Goal: Information Seeking & Learning: Learn about a topic

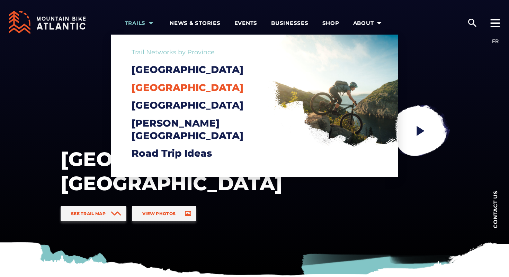
click at [151, 85] on span "[GEOGRAPHIC_DATA]" at bounding box center [188, 88] width 112 height 12
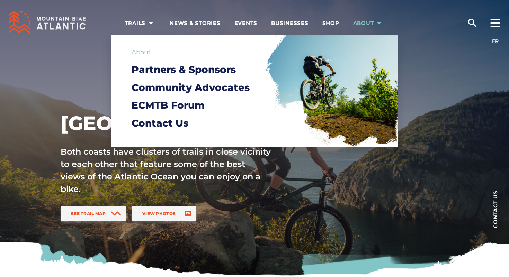
click at [355, 24] on span "About" at bounding box center [368, 23] width 31 height 7
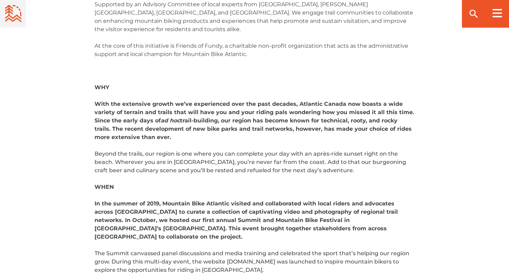
scroll to position [331, 0]
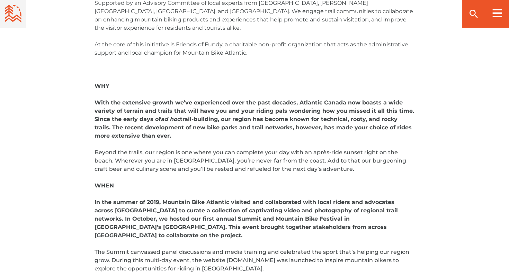
drag, startPoint x: 297, startPoint y: 102, endPoint x: 301, endPoint y: 135, distance: 32.8
click at [301, 135] on p "With the extensive growth we’ve experienced over the past decades, Atlantic Can…" at bounding box center [254, 120] width 320 height 42
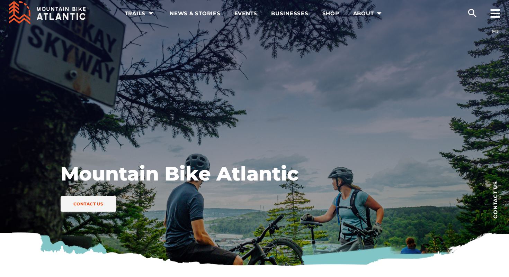
scroll to position [0, 0]
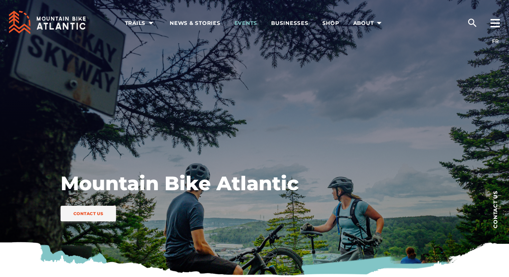
click at [250, 20] on span "Events" at bounding box center [245, 23] width 23 height 7
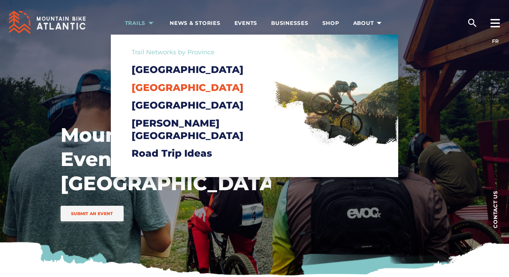
click at [149, 93] on span "[GEOGRAPHIC_DATA]" at bounding box center [188, 88] width 112 height 12
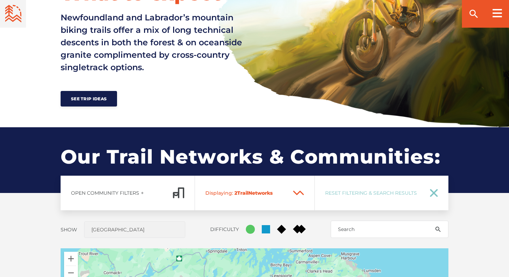
scroll to position [395, 0]
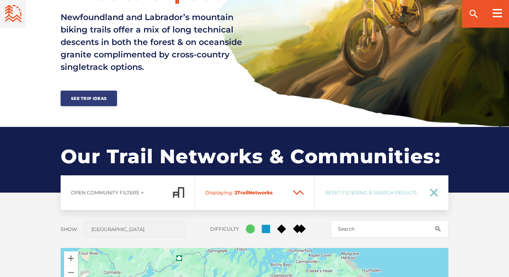
click at [93, 104] on link "See Trip Ideas" at bounding box center [89, 99] width 56 height 16
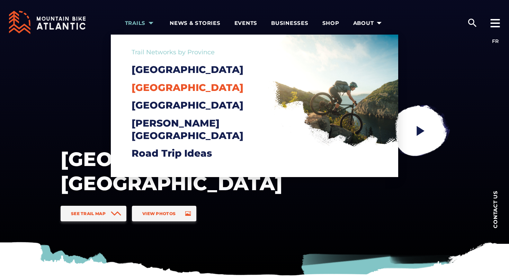
click at [145, 86] on span "[GEOGRAPHIC_DATA]" at bounding box center [188, 88] width 112 height 12
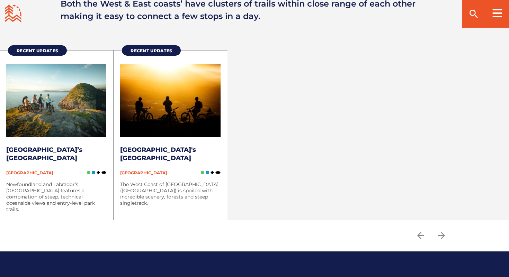
scroll to position [902, 0]
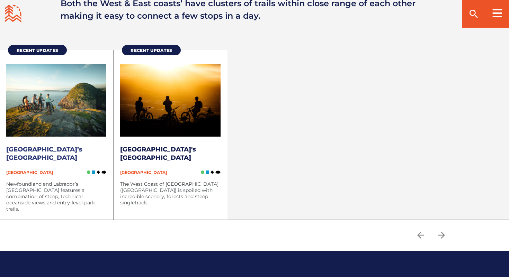
click at [60, 107] on img at bounding box center [56, 100] width 100 height 73
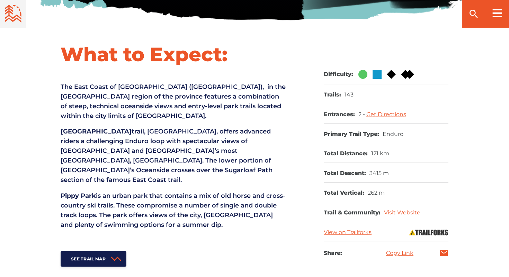
scroll to position [254, 0]
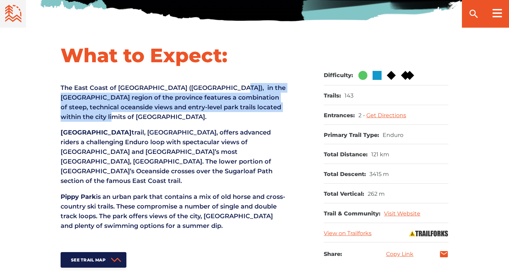
drag, startPoint x: 229, startPoint y: 87, endPoint x: 234, endPoint y: 117, distance: 30.6
click at [234, 117] on p "The East Coast of Newfoundland and Labrador (NL), in the Avalon region of the p…" at bounding box center [173, 102] width 225 height 39
copy p "in the Avalon region of the province features a combination of steep, technical…"
